Goal: Task Accomplishment & Management: Use online tool/utility

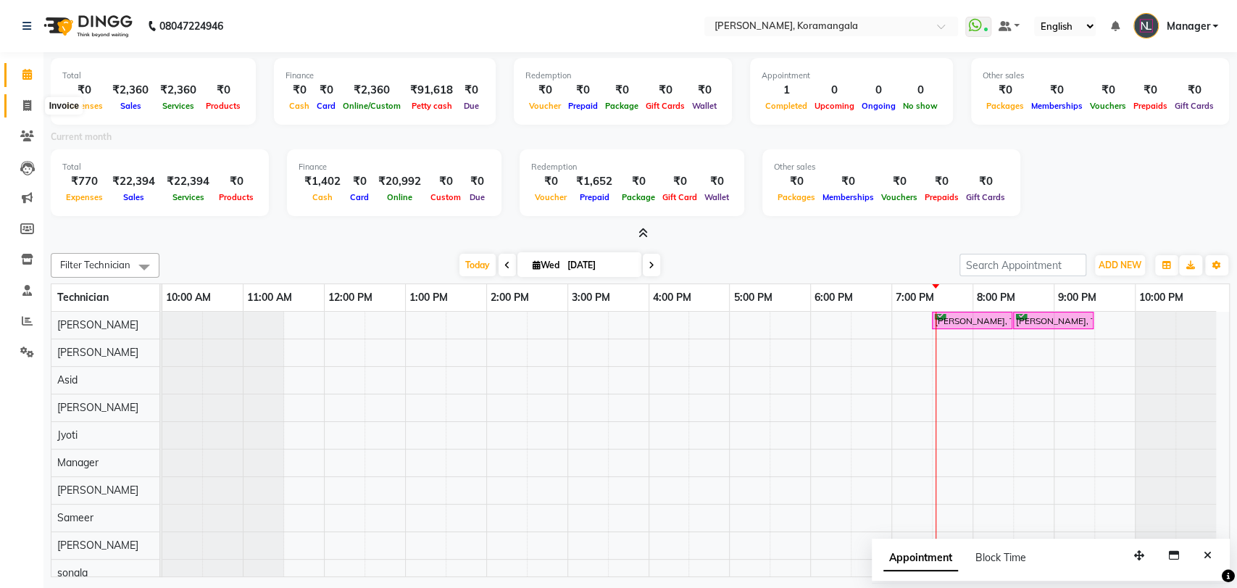
click at [27, 103] on icon at bounding box center [27, 105] width 8 height 11
select select "3769"
select select "service"
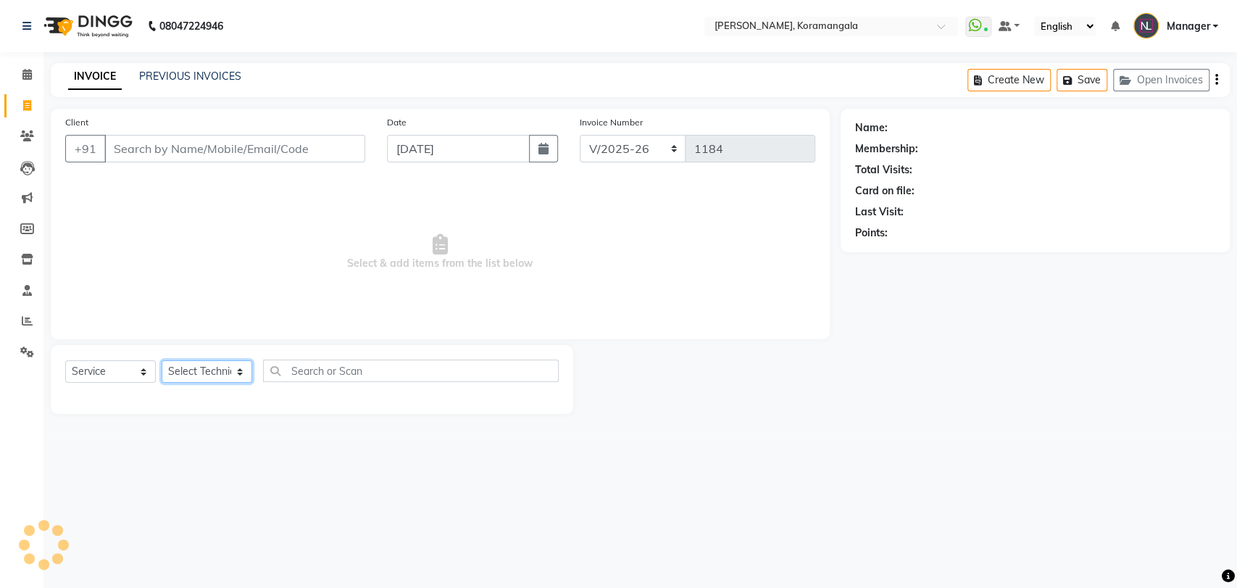
click at [196, 377] on select "Select Technician" at bounding box center [207, 371] width 91 height 22
select select "31522"
click at [162, 360] on select "Select Technician [PERSON_NAME] Asid [PERSON_NAME] Manager [PERSON_NAME] [PERSO…" at bounding box center [207, 371] width 91 height 22
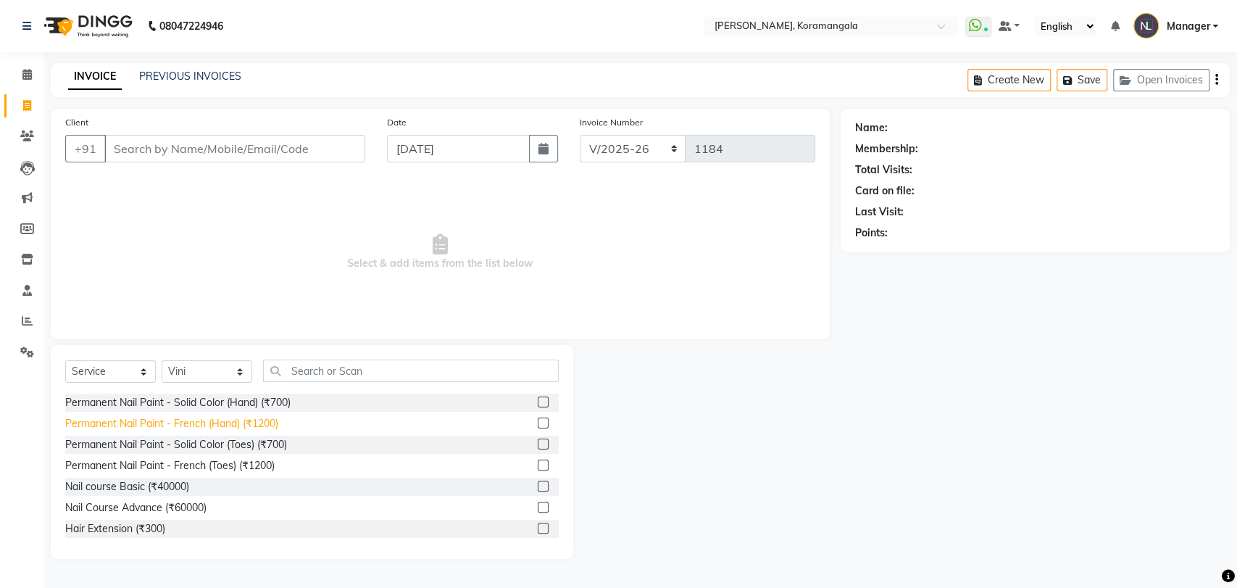
click at [261, 426] on div "Permanent Nail Paint - French (Hand) (₹1200)" at bounding box center [171, 423] width 213 height 15
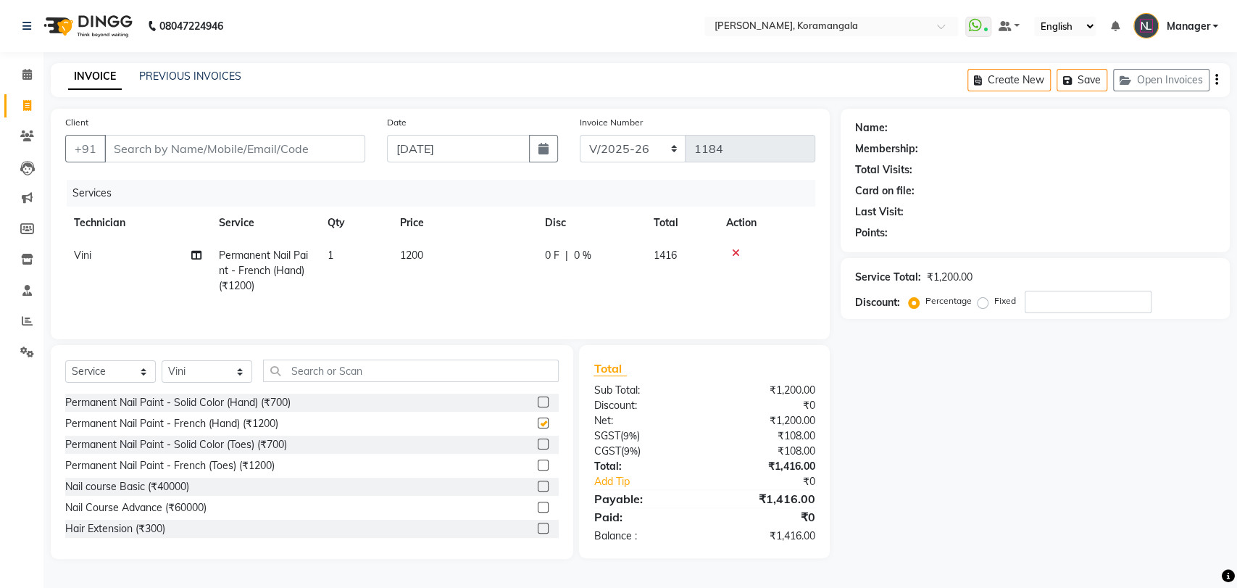
checkbox input "false"
click at [336, 368] on input "text" at bounding box center [411, 371] width 296 height 22
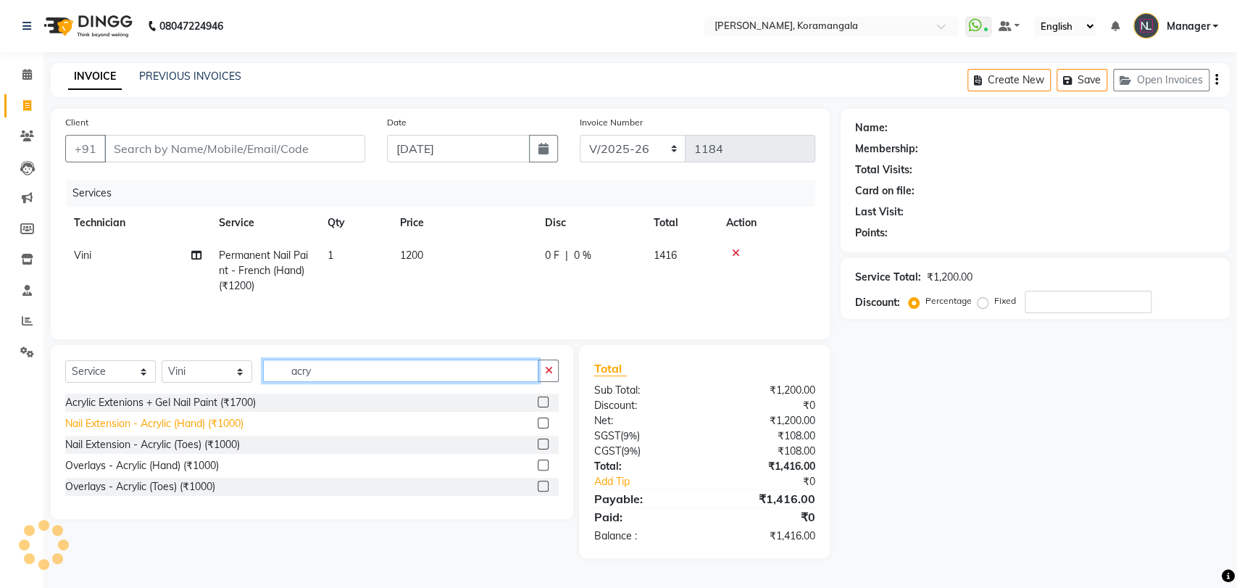
type input "acry"
click at [217, 426] on div "Nail Extension - Acrylic (Hand) (₹1000)" at bounding box center [154, 423] width 178 height 15
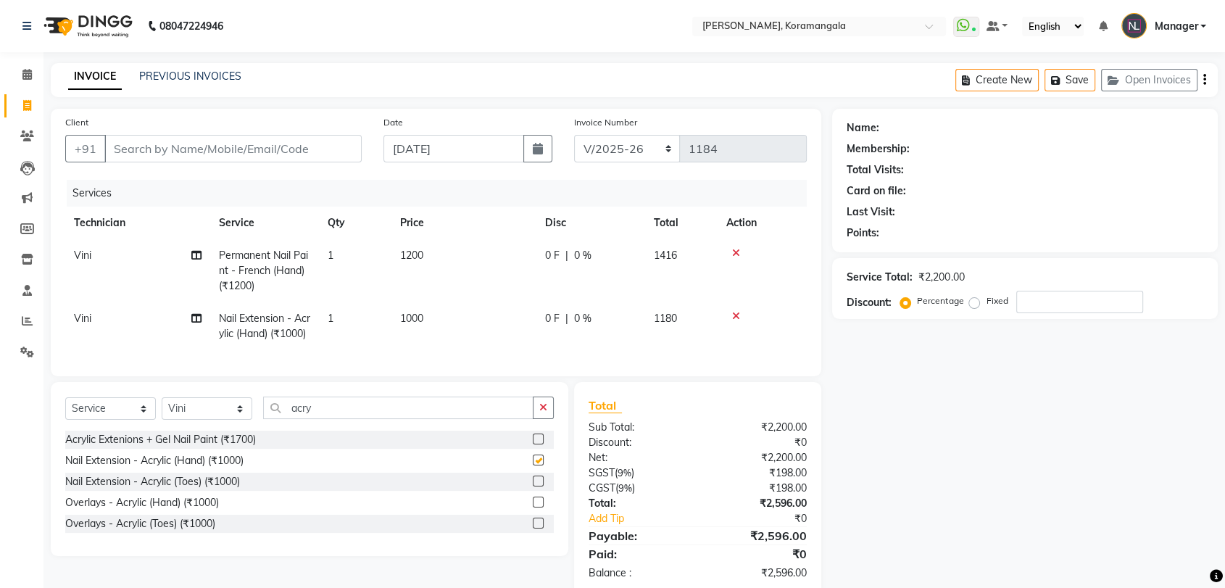
checkbox input "false"
click at [207, 420] on select "Select Technician [PERSON_NAME] Asid [PERSON_NAME] Manager [PERSON_NAME] [PERSO…" at bounding box center [207, 408] width 91 height 22
select select "63916"
click at [162, 420] on select "Select Technician [PERSON_NAME] Asid [PERSON_NAME] Manager [PERSON_NAME] [PERSO…" at bounding box center [207, 408] width 91 height 22
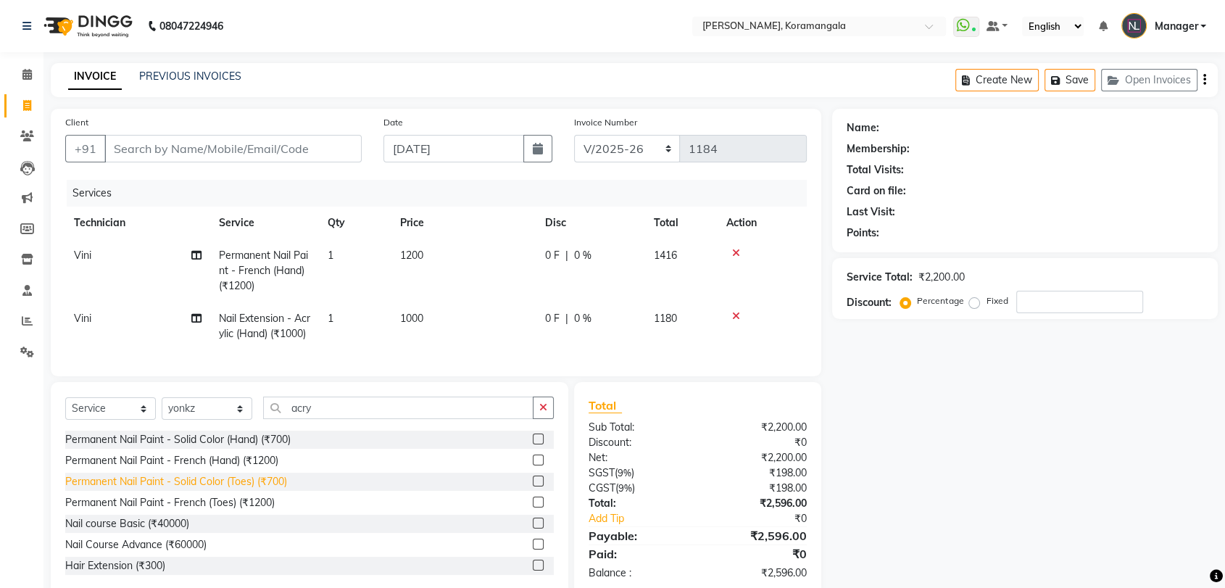
click at [266, 489] on div "Permanent Nail Paint - Solid Color (Toes) (₹700)" at bounding box center [176, 481] width 222 height 15
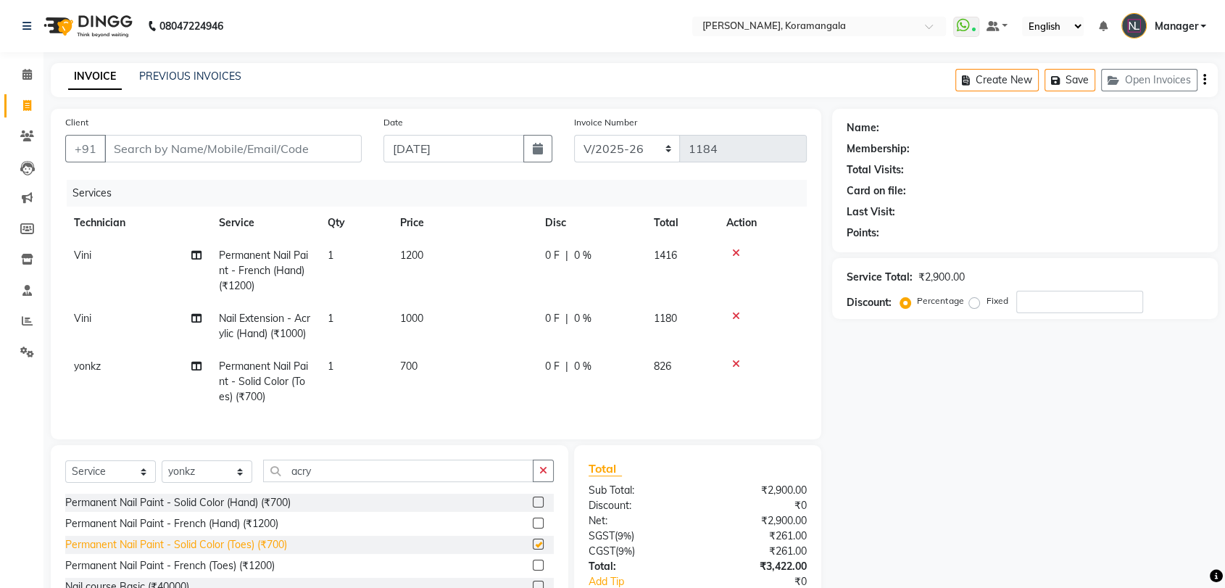
checkbox input "false"
click at [279, 145] on input "Client" at bounding box center [232, 149] width 257 height 28
click at [1060, 299] on input "number" at bounding box center [1079, 302] width 127 height 22
type input "5"
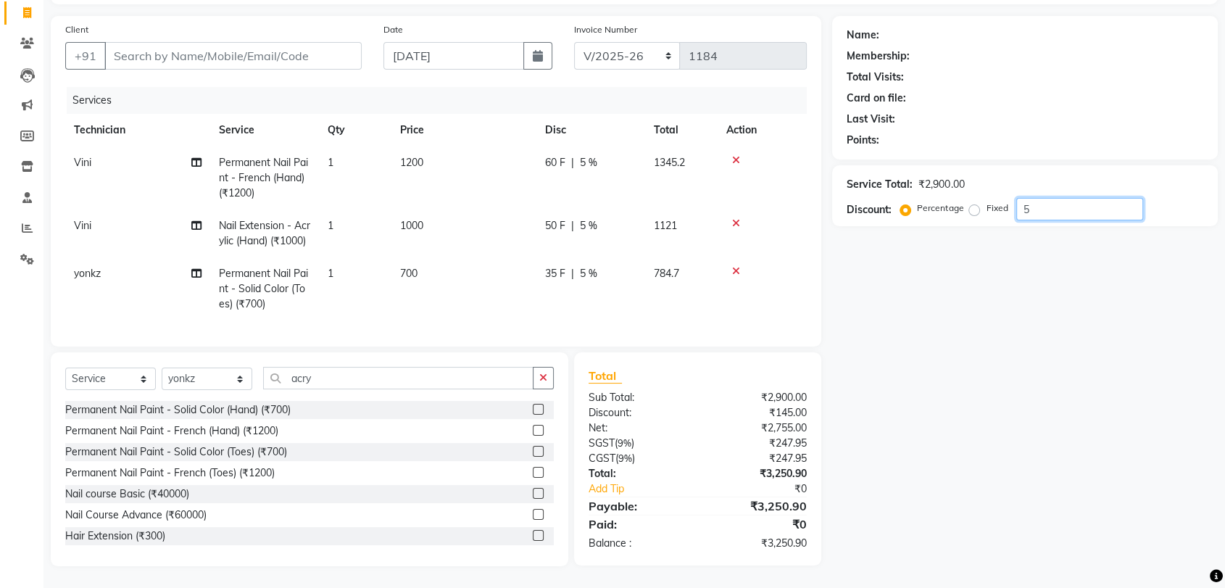
scroll to position [120, 0]
type input "6"
type input "4"
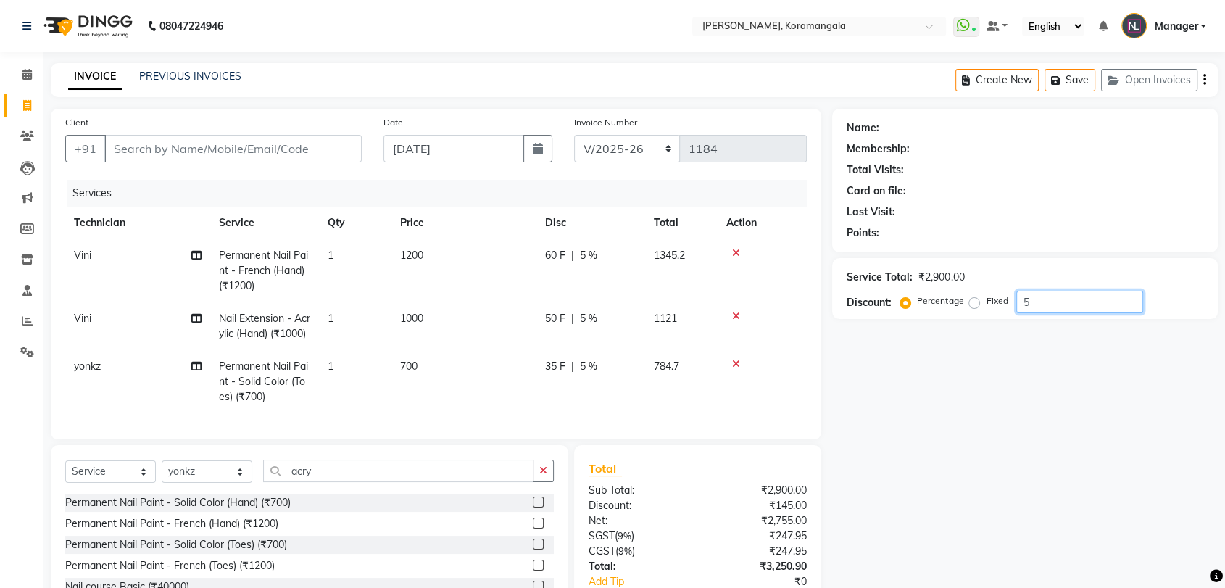
type input "5"
click at [208, 151] on input "Client" at bounding box center [232, 149] width 257 height 28
type input "9"
type input "0"
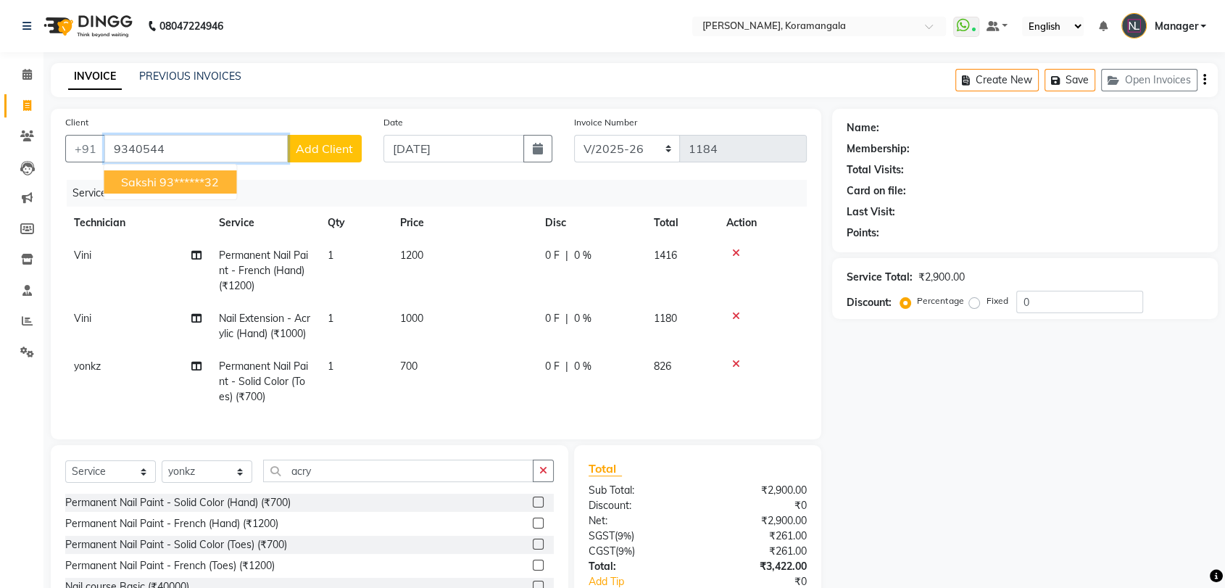
click at [207, 186] on ngb-highlight "93******32" at bounding box center [188, 182] width 59 height 14
type input "93******32"
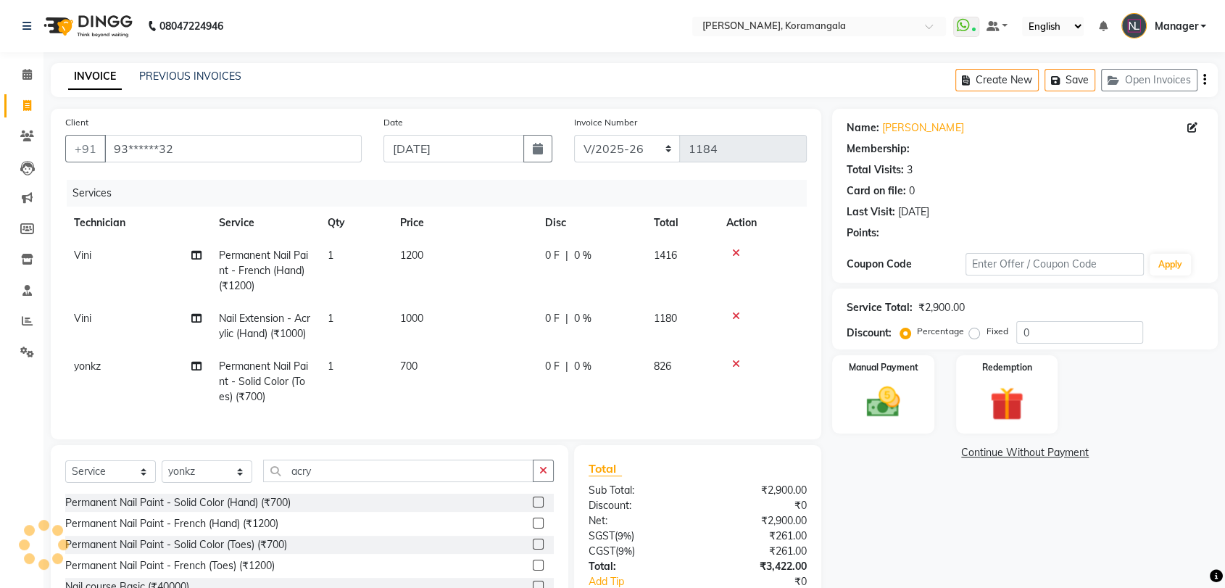
select select "1: Object"
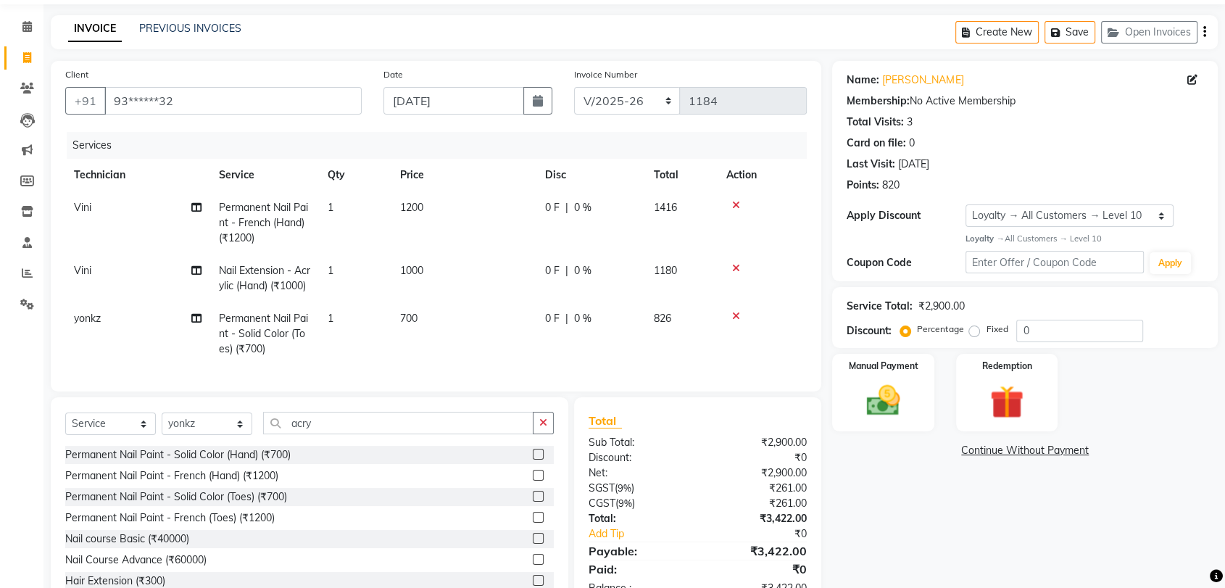
scroll to position [120, 0]
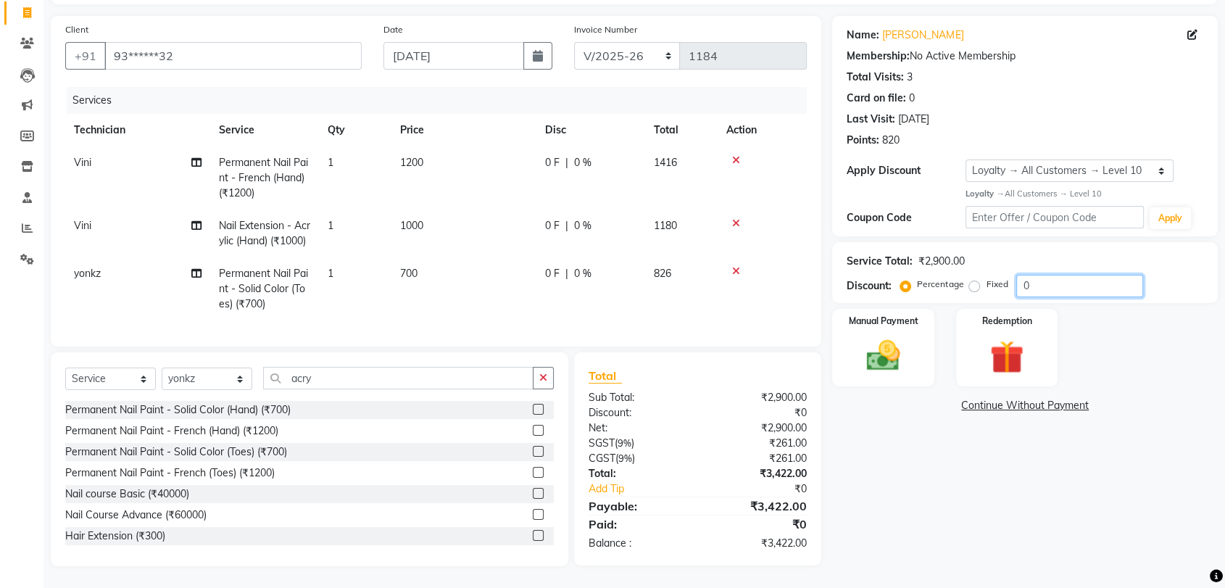
click at [1062, 275] on input "0" at bounding box center [1079, 286] width 127 height 22
type input "5"
click at [895, 336] on img at bounding box center [883, 356] width 57 height 41
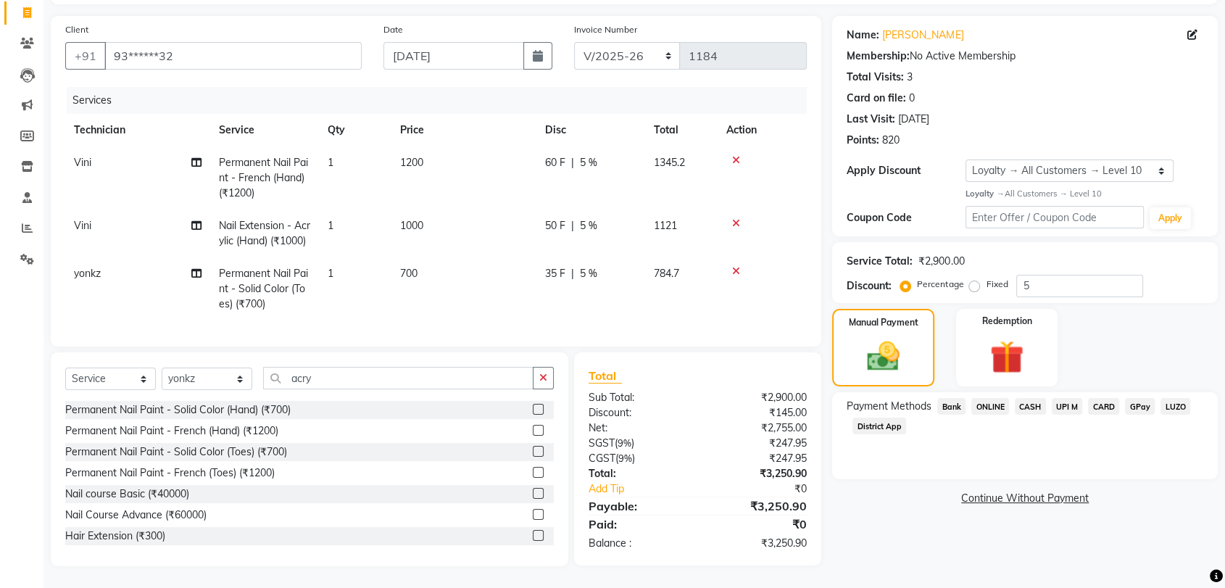
click at [994, 398] on span "ONLINE" at bounding box center [990, 406] width 38 height 17
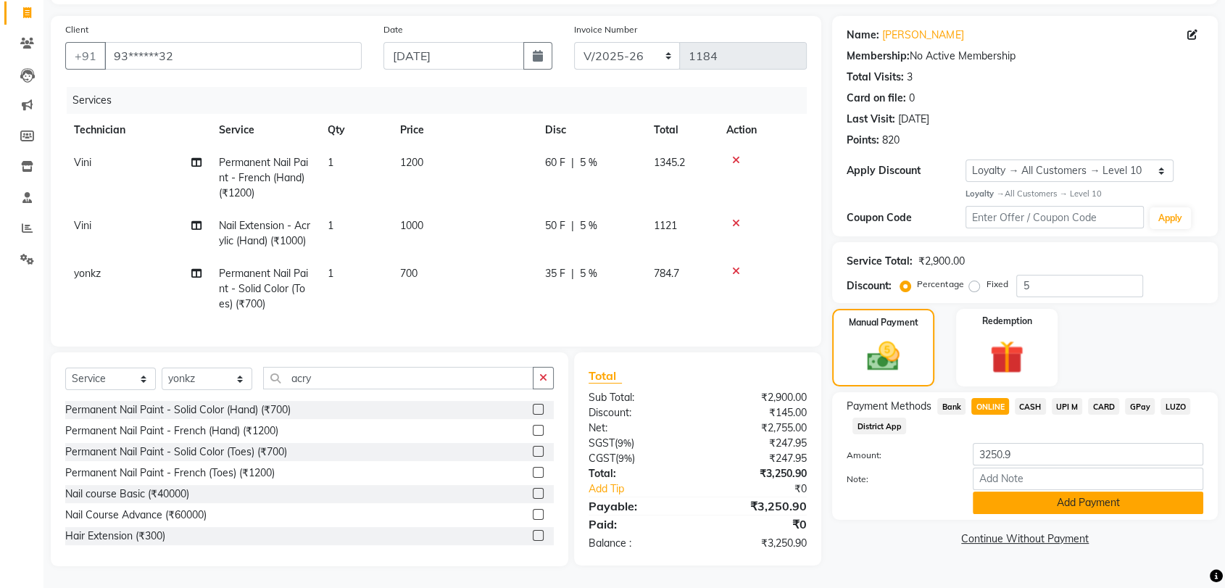
click at [1119, 491] on button "Add Payment" at bounding box center [1088, 502] width 231 height 22
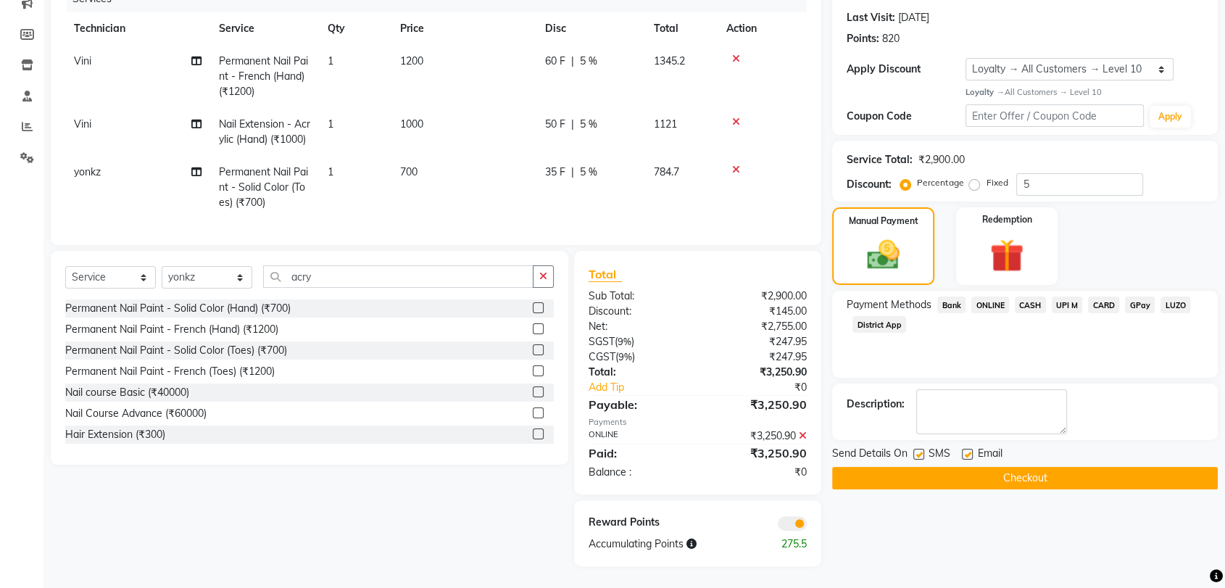
scroll to position [220, 0]
click at [997, 467] on button "Checkout" at bounding box center [1025, 478] width 386 height 22
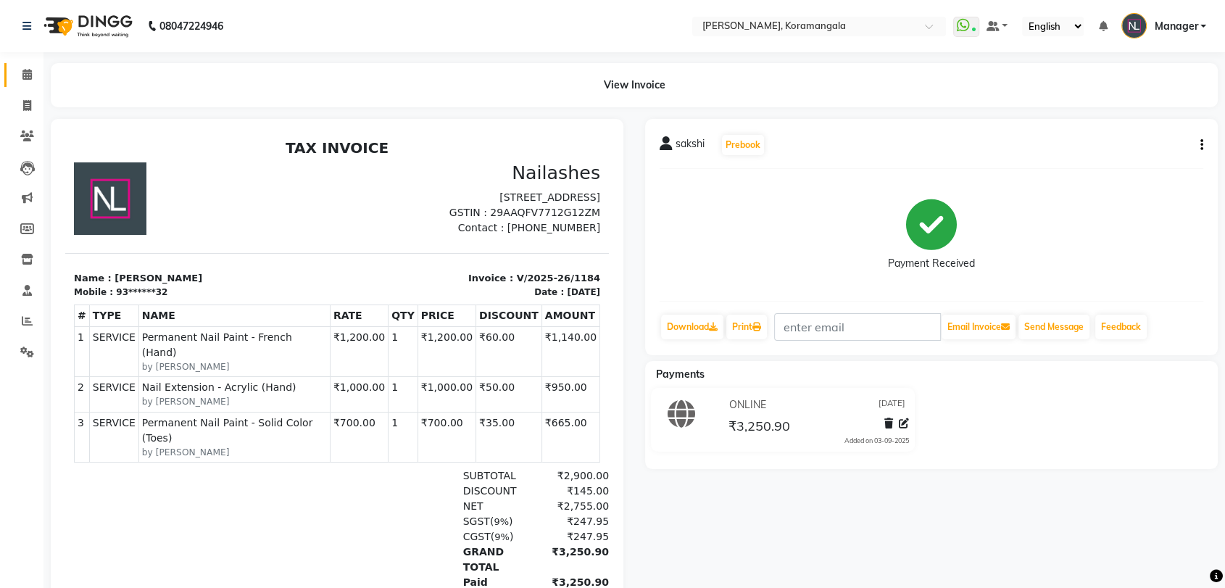
click at [24, 63] on link "Calendar" at bounding box center [21, 75] width 35 height 24
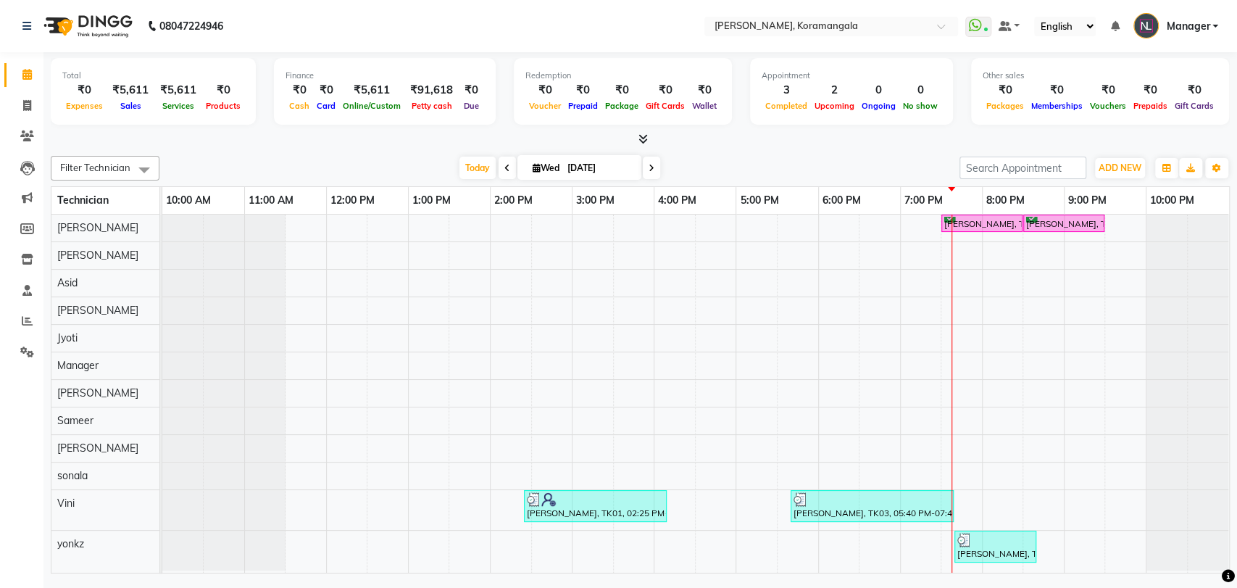
click at [636, 133] on span at bounding box center [640, 139] width 15 height 15
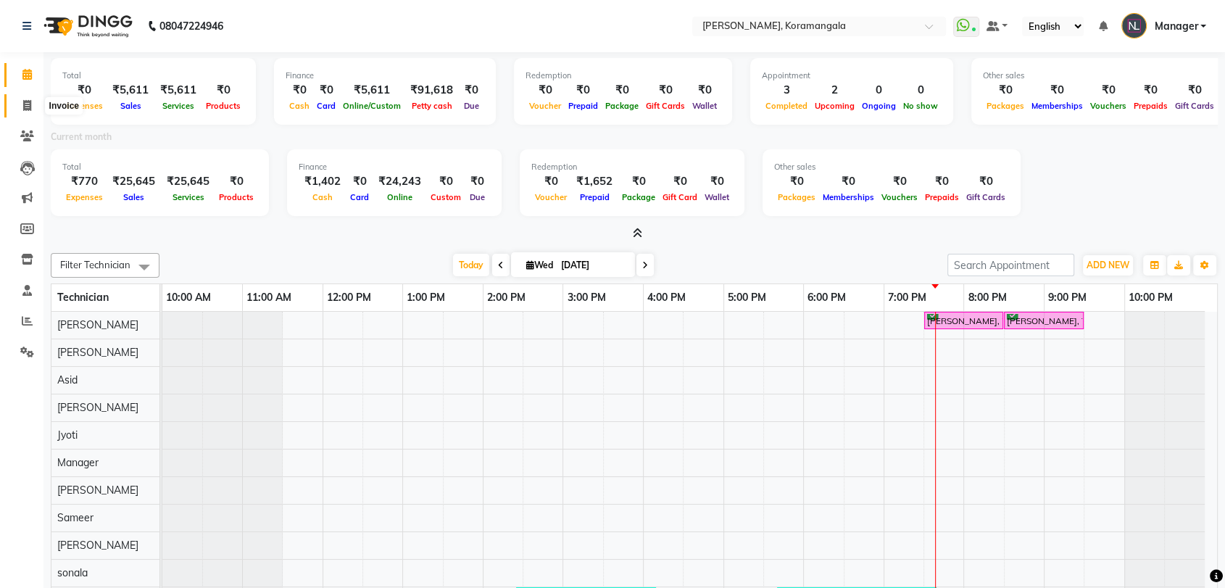
click at [17, 101] on span at bounding box center [26, 106] width 25 height 17
select select "service"
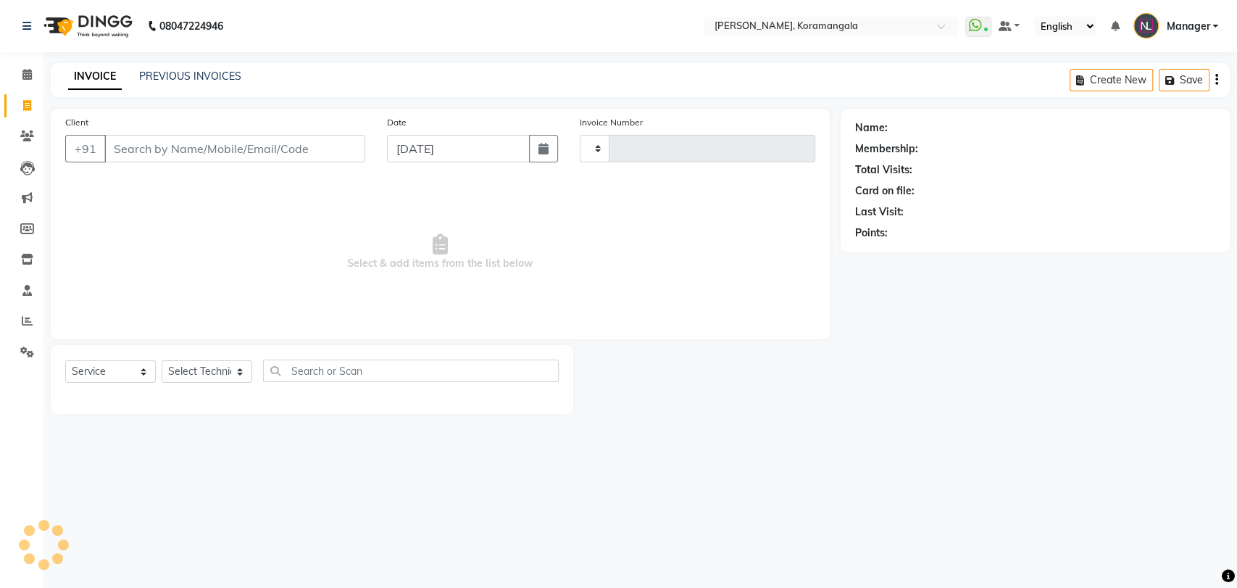
type input "1185"
select select "3769"
click at [220, 77] on link "PREVIOUS INVOICES" at bounding box center [190, 76] width 102 height 13
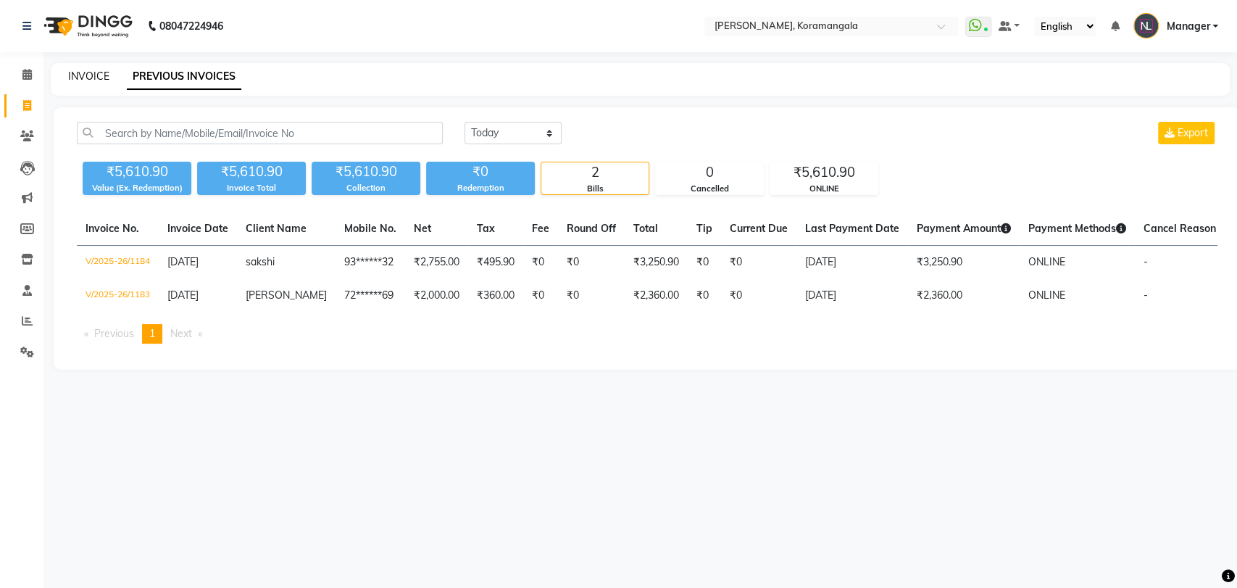
click at [103, 72] on link "INVOICE" at bounding box center [88, 76] width 41 height 13
select select "service"
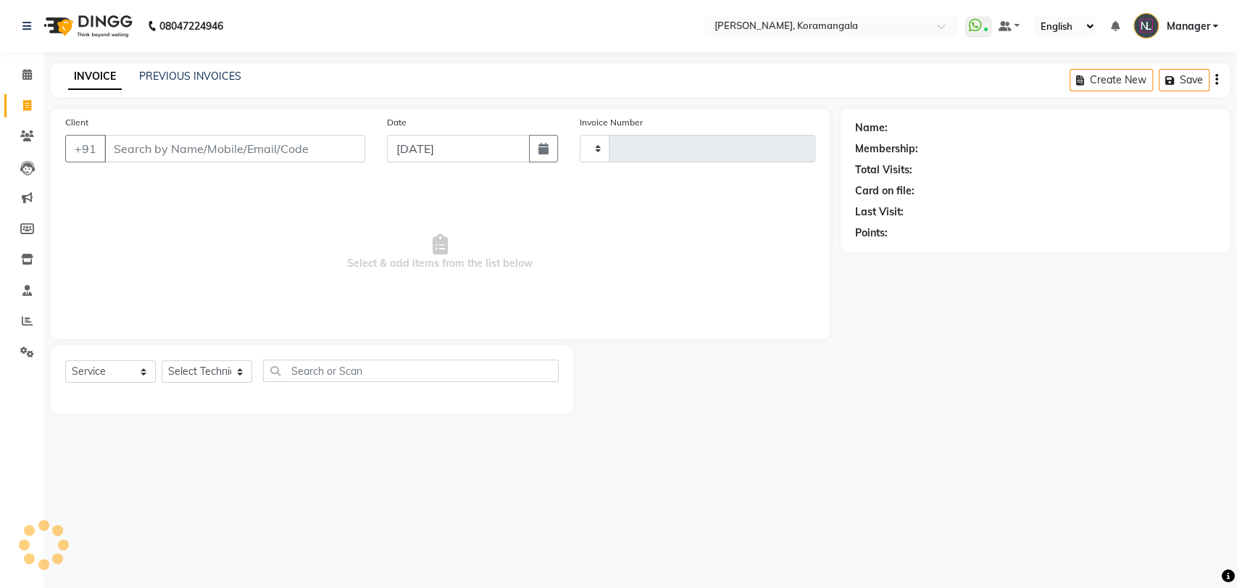
type input "1185"
select select "3769"
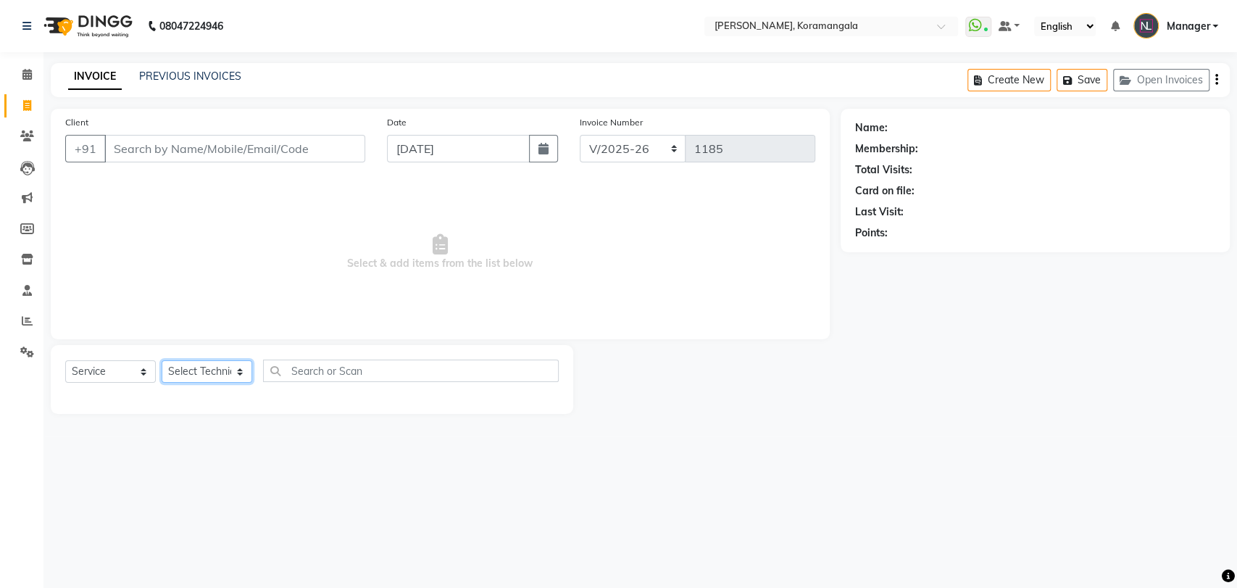
click at [210, 375] on select "Select Technician [PERSON_NAME] Asid [PERSON_NAME] Manager [PERSON_NAME] [PERSO…" at bounding box center [207, 371] width 91 height 22
click at [162, 360] on select "Select Technician [PERSON_NAME] Asid [PERSON_NAME] Manager [PERSON_NAME] [PERSO…" at bounding box center [207, 371] width 91 height 22
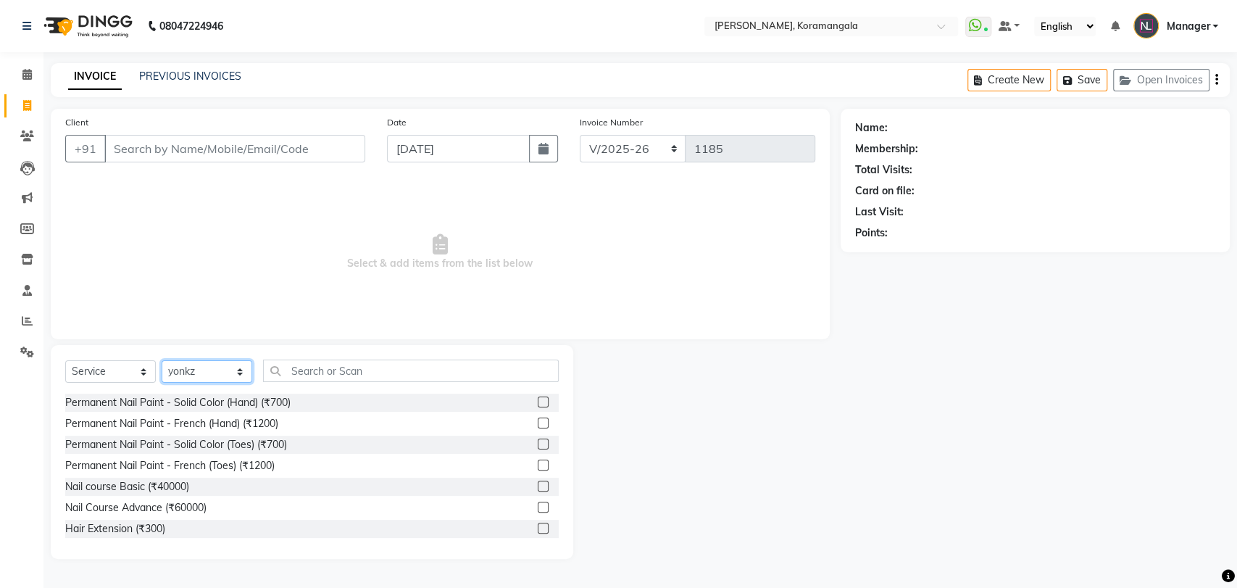
click at [202, 378] on select "Select Technician [PERSON_NAME] Asid [PERSON_NAME] Manager [PERSON_NAME] [PERSO…" at bounding box center [207, 371] width 91 height 22
select select "84918"
click at [162, 360] on select "Select Technician [PERSON_NAME] Asid [PERSON_NAME] Manager [PERSON_NAME] [PERSO…" at bounding box center [207, 371] width 91 height 22
click at [324, 373] on input "text" at bounding box center [411, 371] width 296 height 22
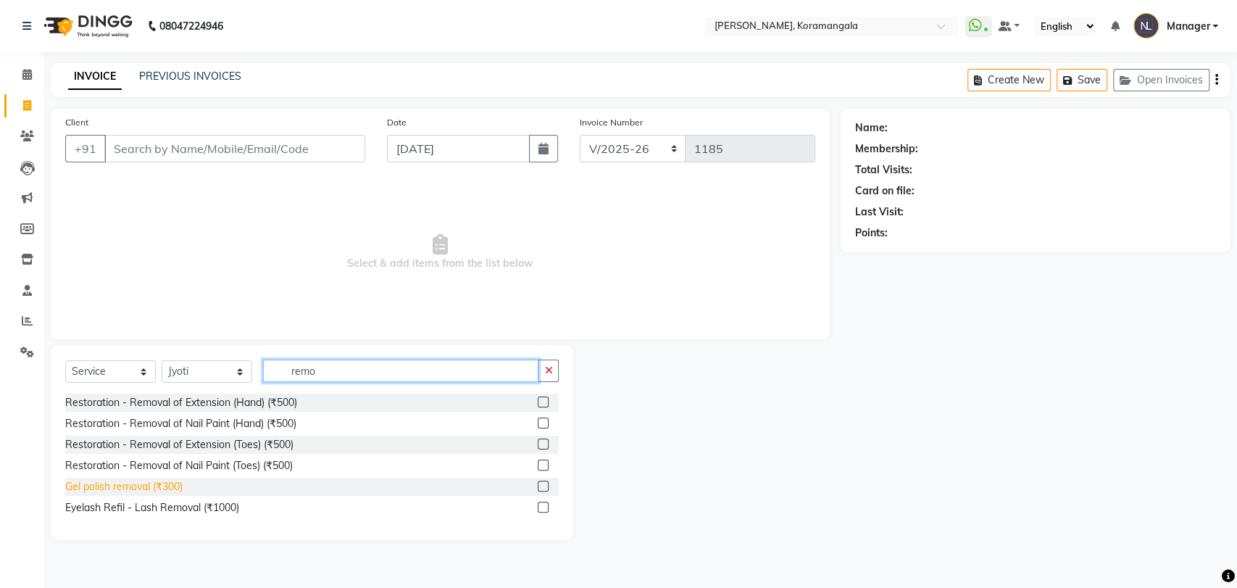
type input "remo"
click at [141, 483] on div "Gel polish removal (₹300)" at bounding box center [123, 486] width 117 height 15
checkbox input "false"
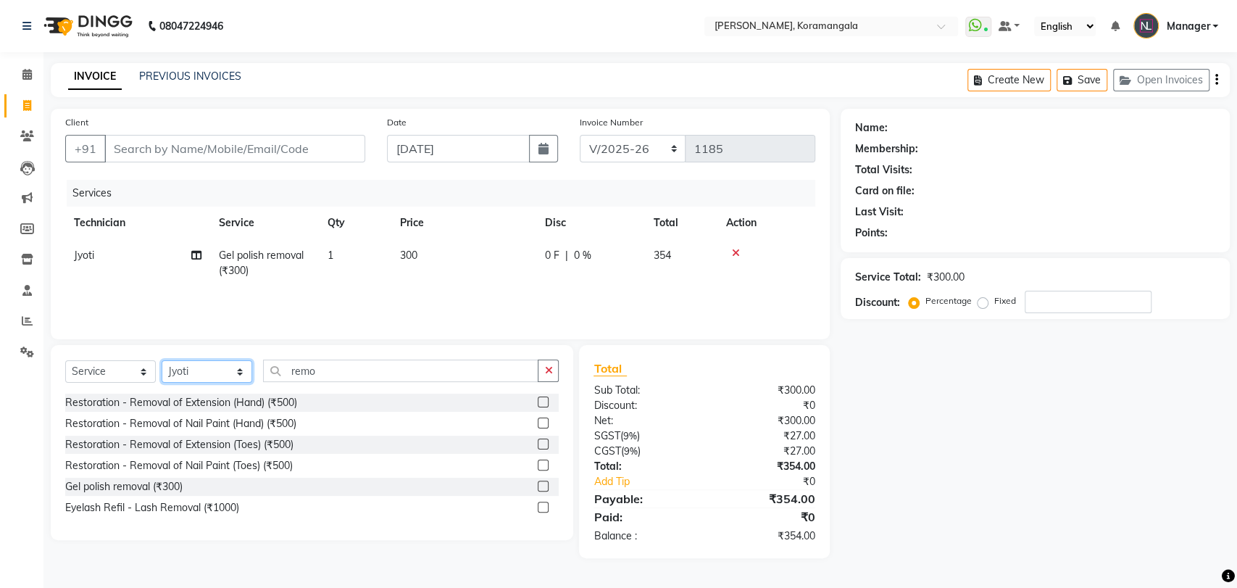
click at [208, 371] on select "Select Technician [PERSON_NAME] Asid [PERSON_NAME] Manager [PERSON_NAME] [PERSO…" at bounding box center [207, 371] width 91 height 22
select select "63916"
click at [162, 360] on select "Select Technician [PERSON_NAME] Asid [PERSON_NAME] Manager [PERSON_NAME] [PERSO…" at bounding box center [207, 371] width 91 height 22
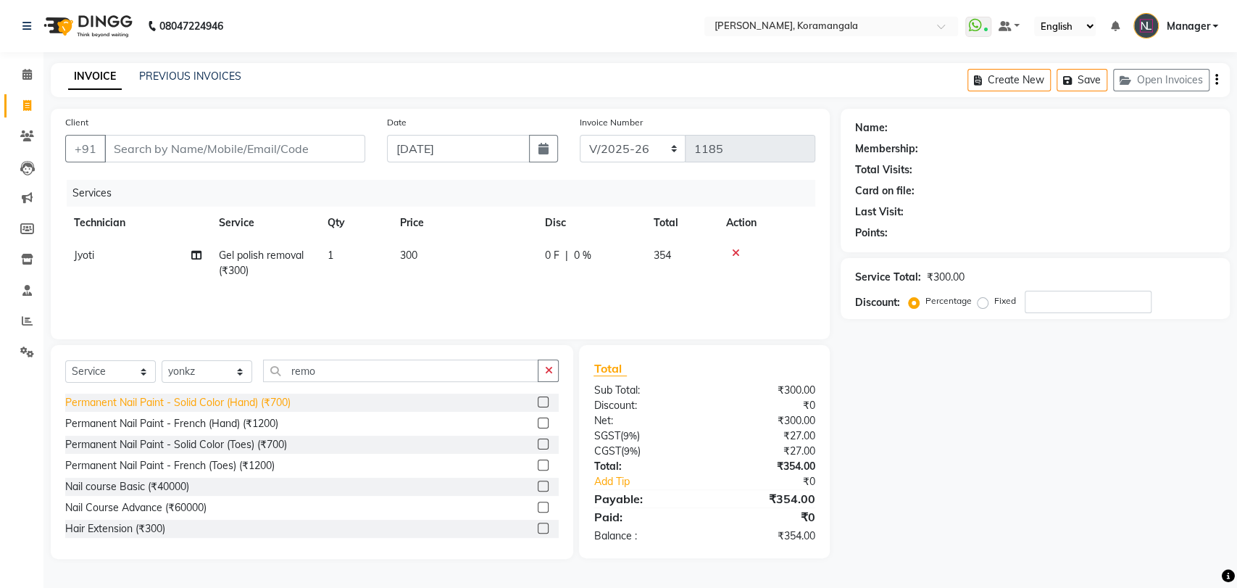
click at [274, 400] on div "Permanent Nail Paint - Solid Color (Hand) (₹700)" at bounding box center [177, 402] width 225 height 15
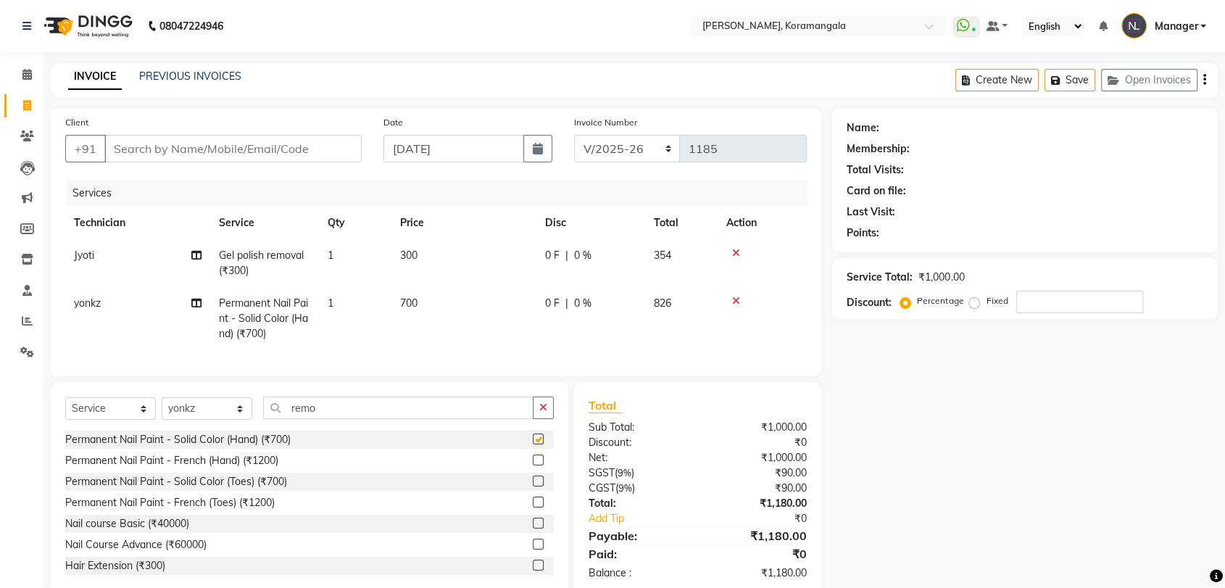
checkbox input "false"
click at [191, 152] on input "Client" at bounding box center [232, 149] width 257 height 28
type input "7"
type input "0"
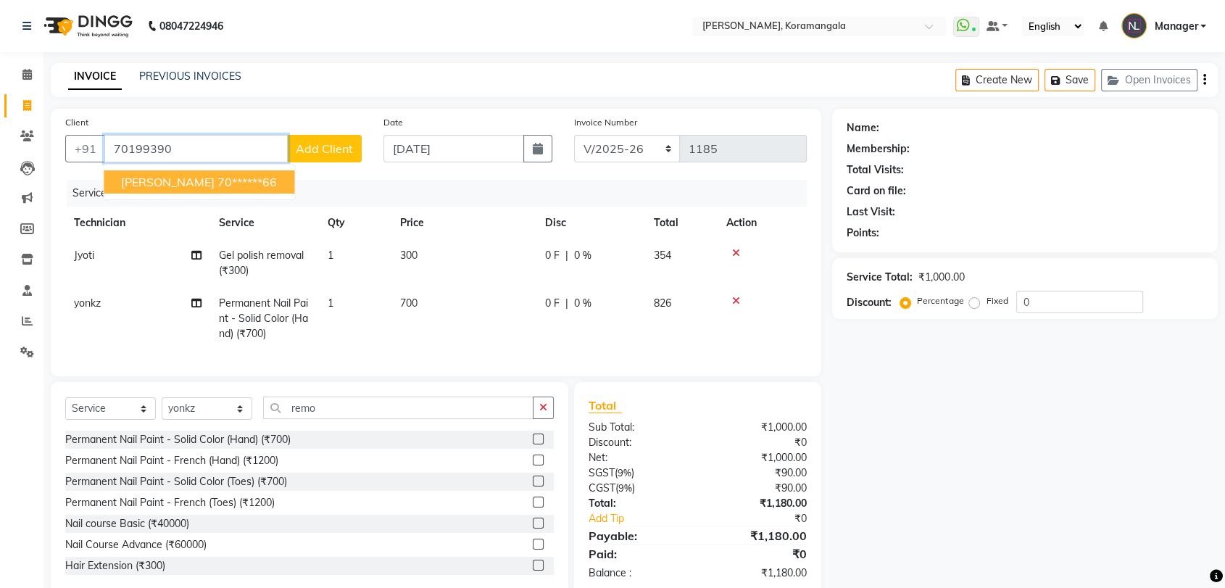
click at [217, 179] on ngb-highlight "70******66" at bounding box center [246, 182] width 59 height 14
type input "70******66"
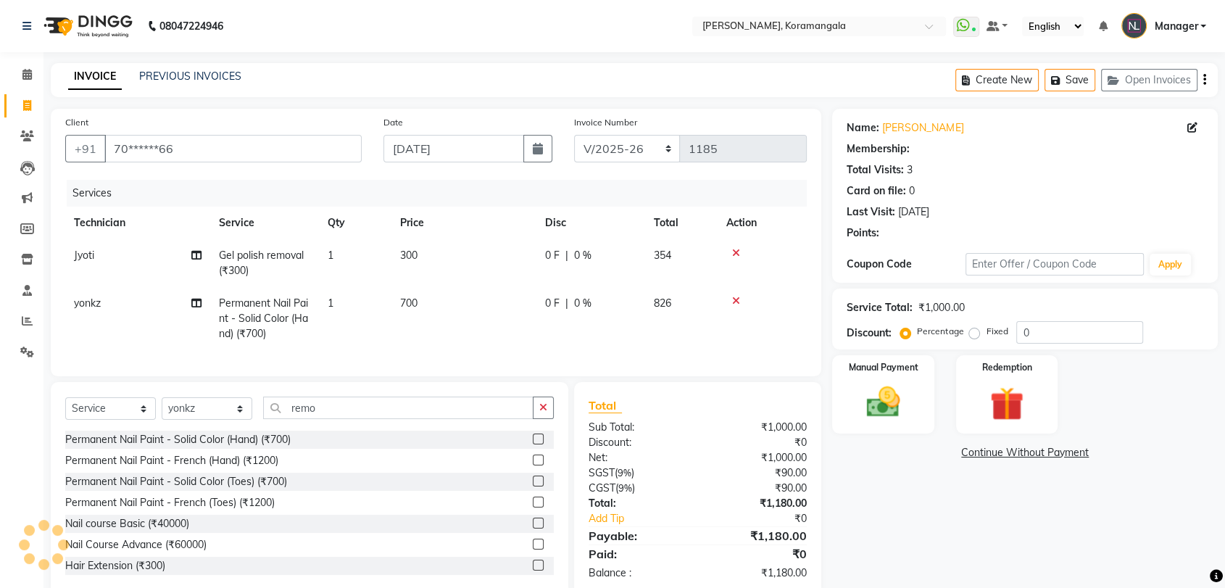
select select "1: Object"
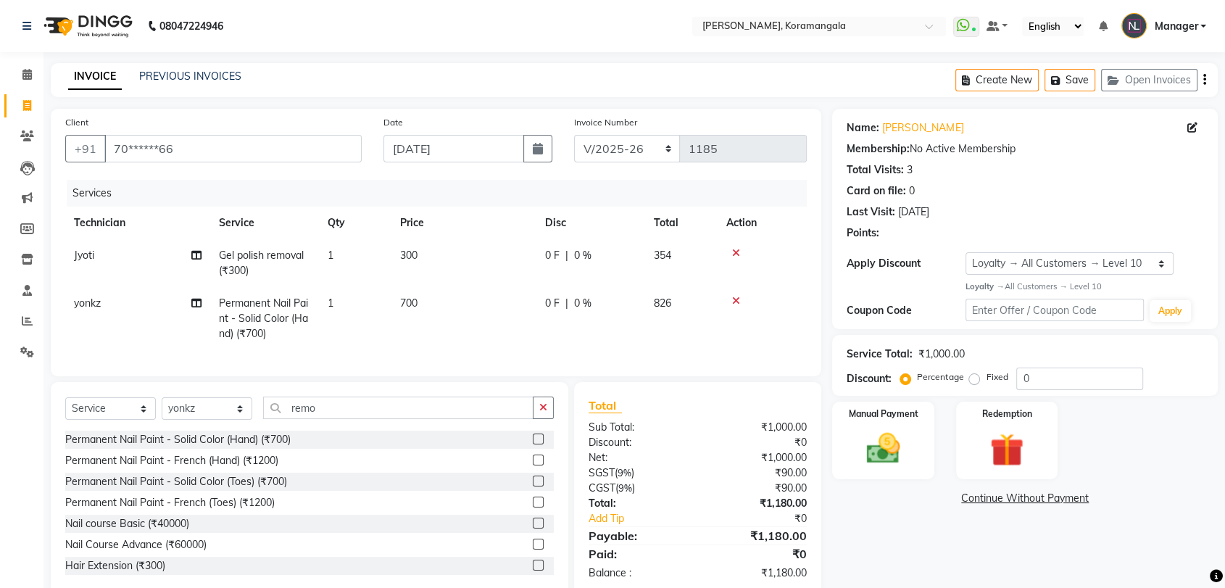
scroll to position [41, 0]
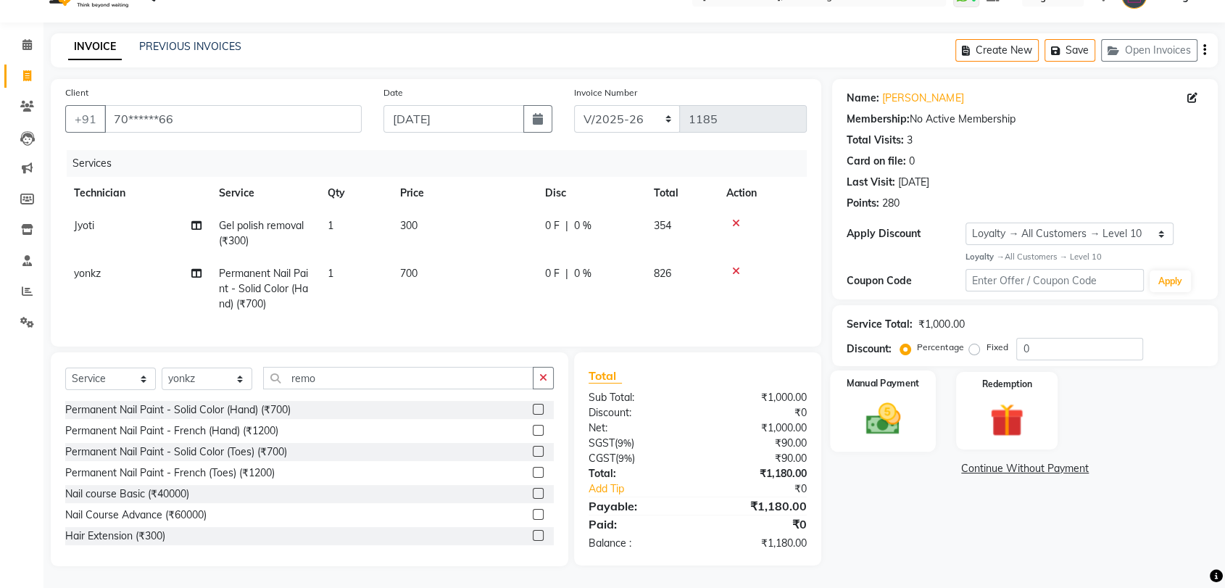
click at [887, 404] on img at bounding box center [883, 419] width 57 height 41
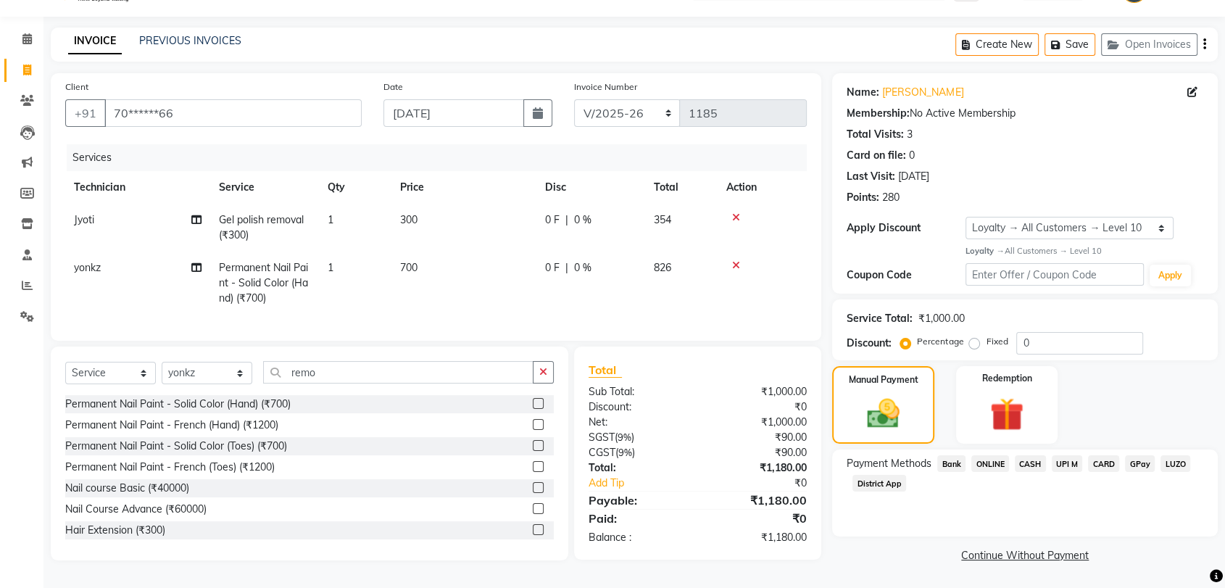
click at [992, 457] on span "ONLINE" at bounding box center [990, 463] width 38 height 17
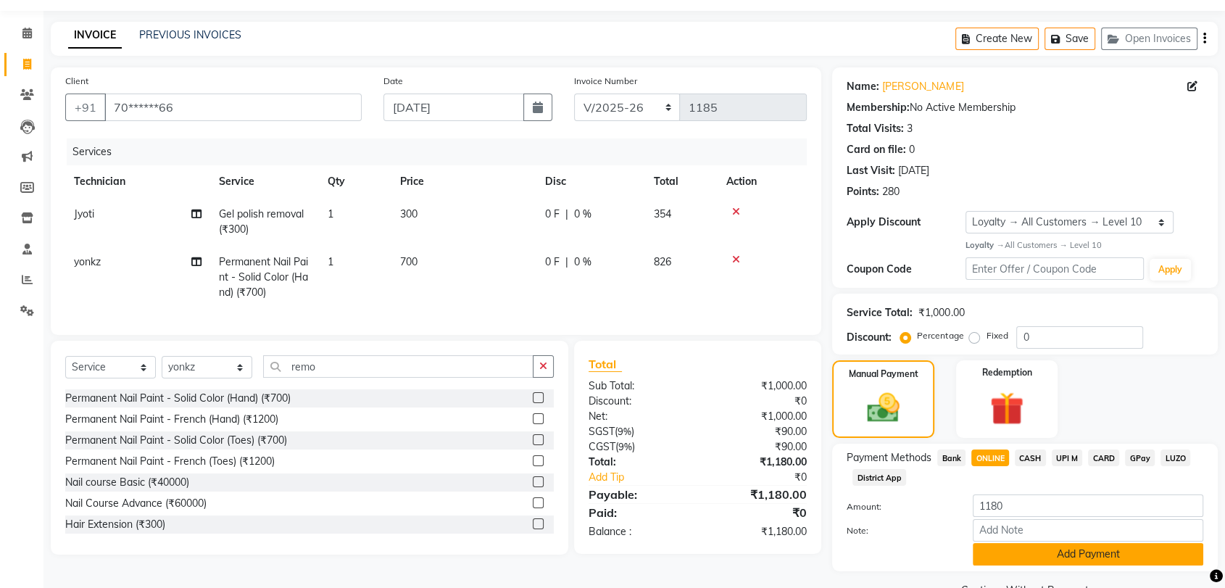
click at [1082, 558] on button "Add Payment" at bounding box center [1088, 554] width 231 height 22
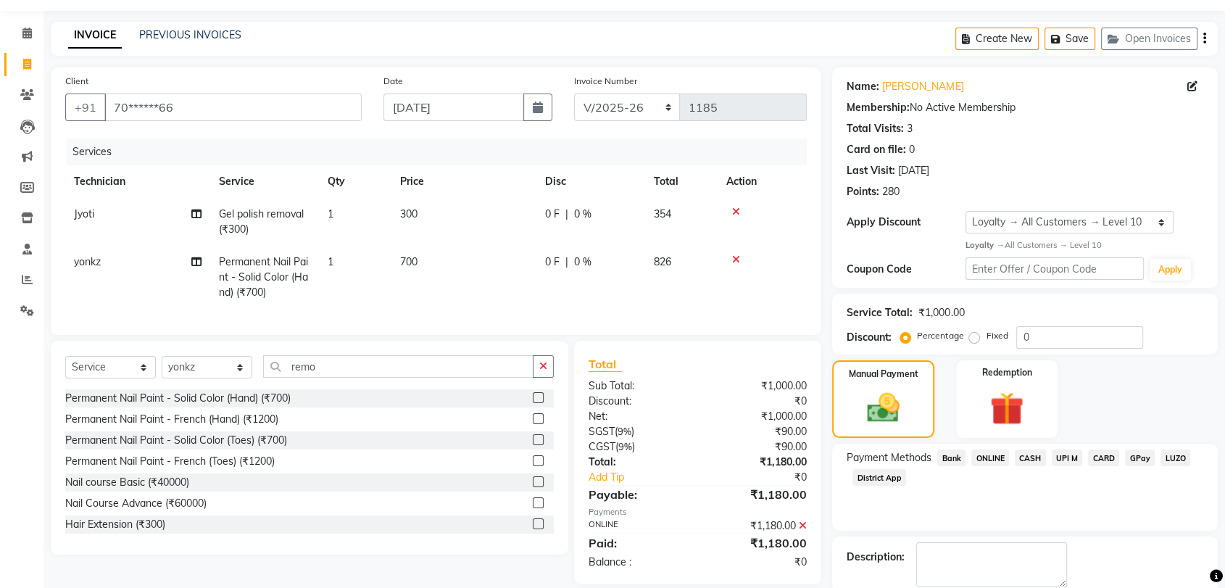
scroll to position [143, 0]
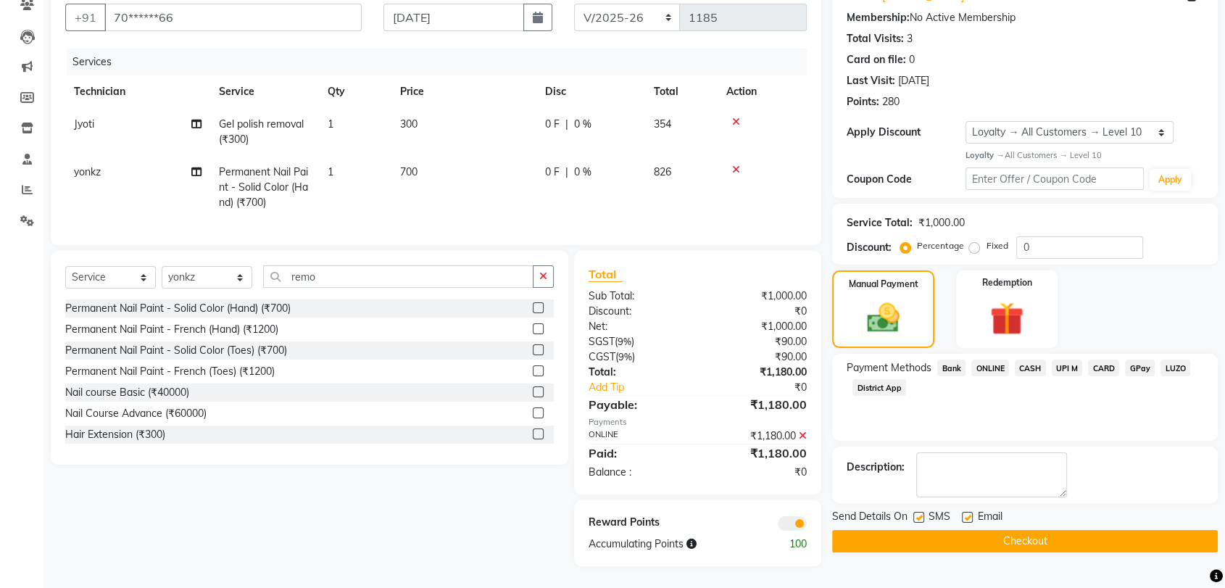
click at [991, 530] on button "Checkout" at bounding box center [1025, 541] width 386 height 22
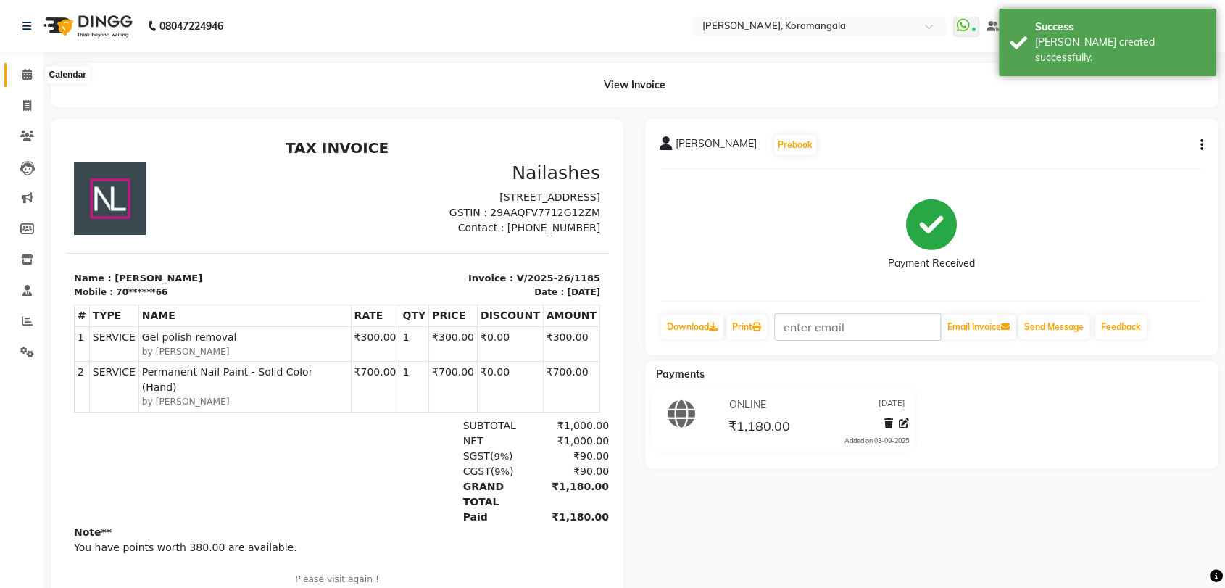
click at [22, 70] on icon at bounding box center [26, 74] width 9 height 11
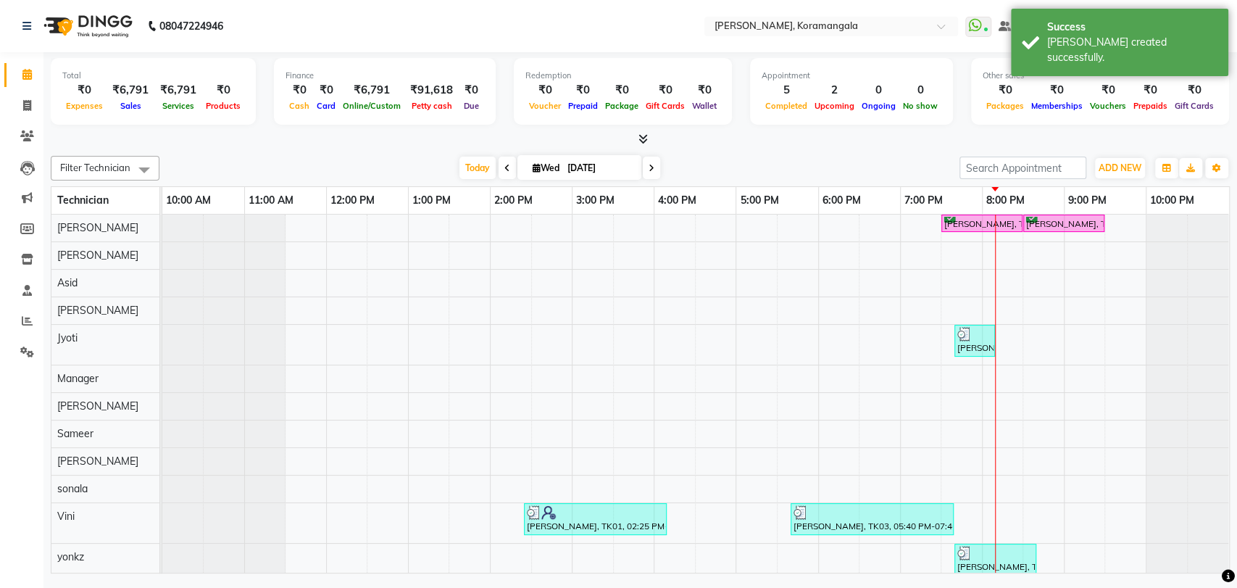
click at [647, 136] on icon at bounding box center [643, 138] width 9 height 11
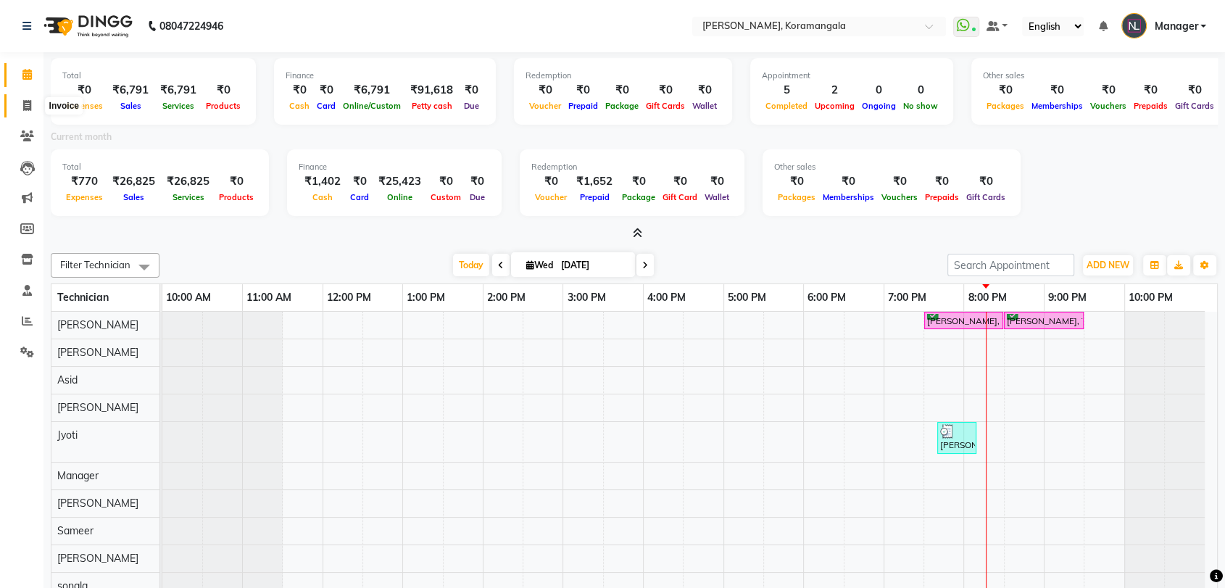
click at [22, 98] on span at bounding box center [26, 106] width 25 height 17
select select "service"
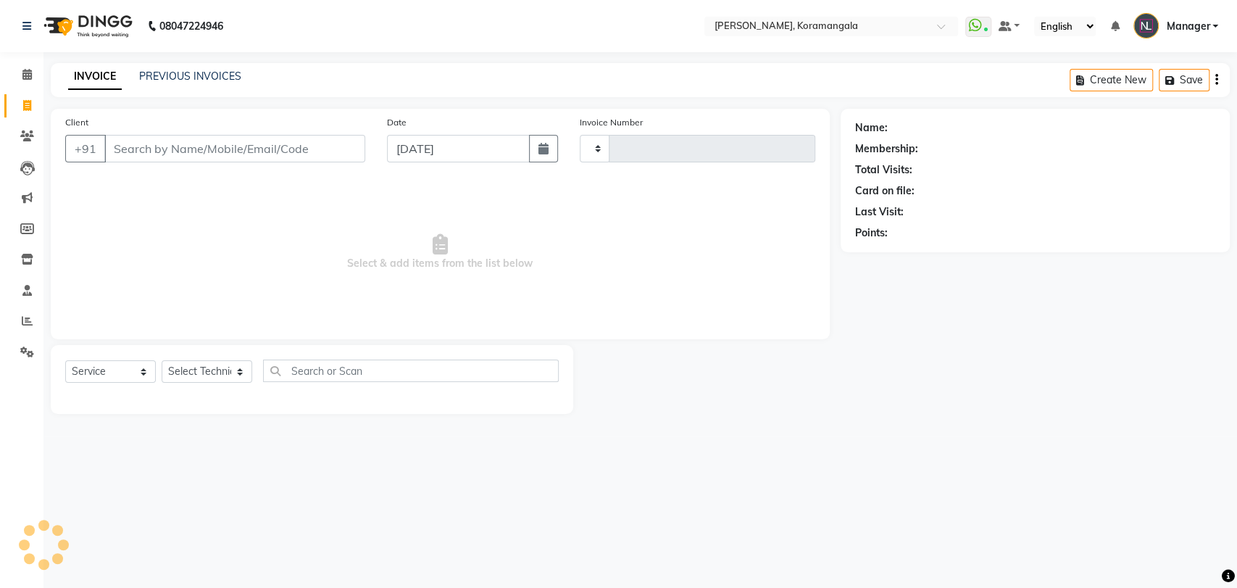
type input "1186"
select select "3769"
click at [213, 77] on link "PREVIOUS INVOICES" at bounding box center [190, 76] width 102 height 13
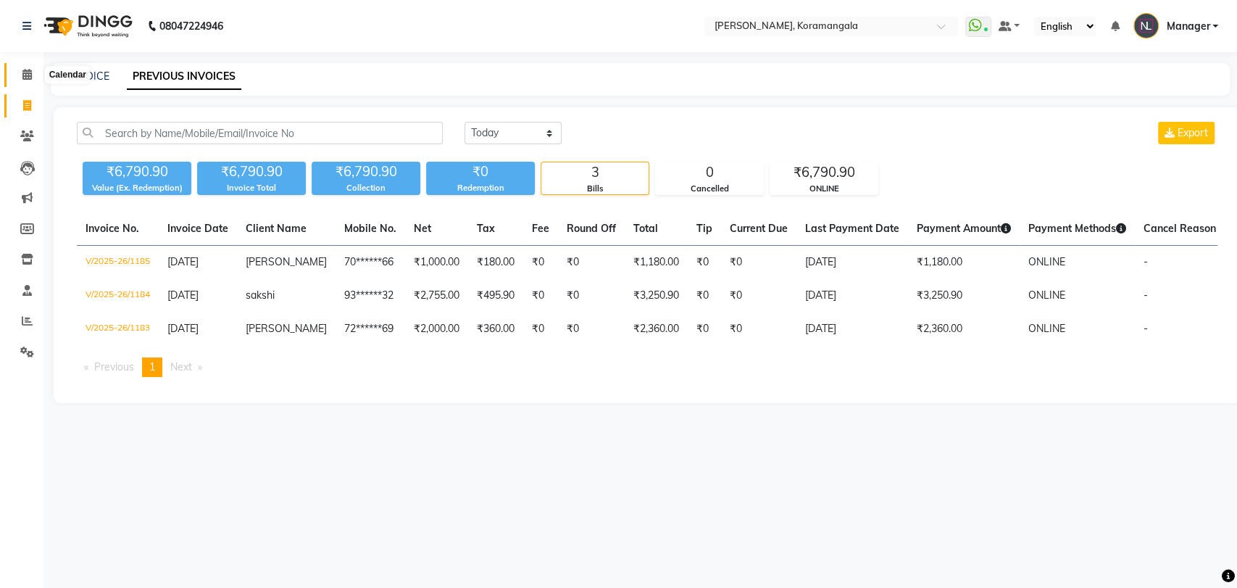
click at [22, 70] on icon at bounding box center [26, 74] width 9 height 11
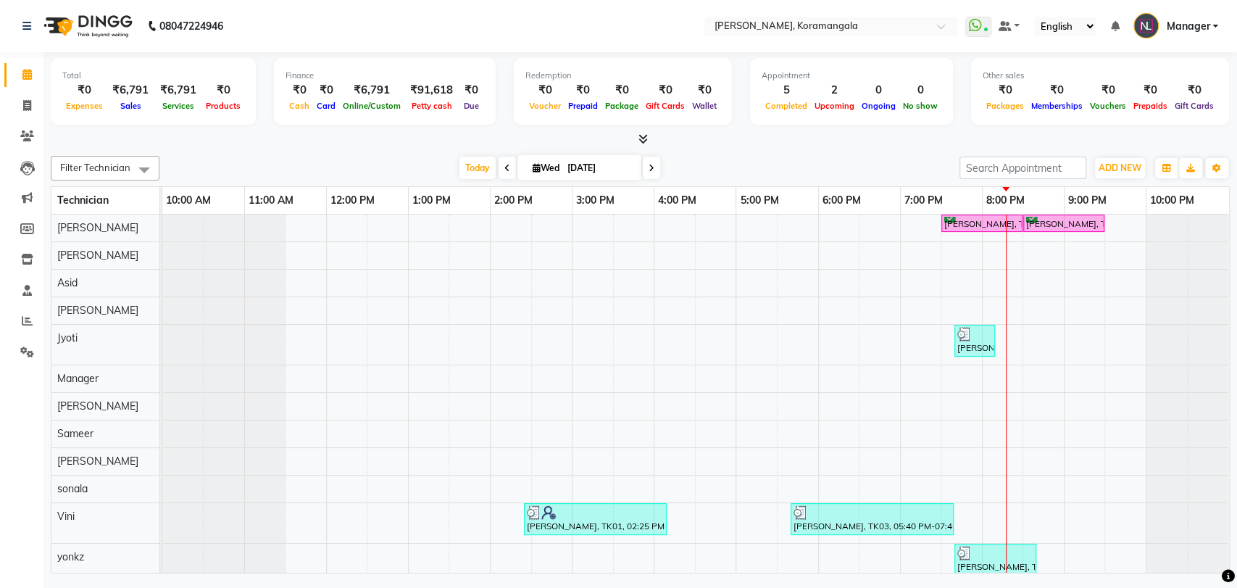
click at [643, 136] on icon at bounding box center [643, 138] width 9 height 11
